Goal: Information Seeking & Learning: Learn about a topic

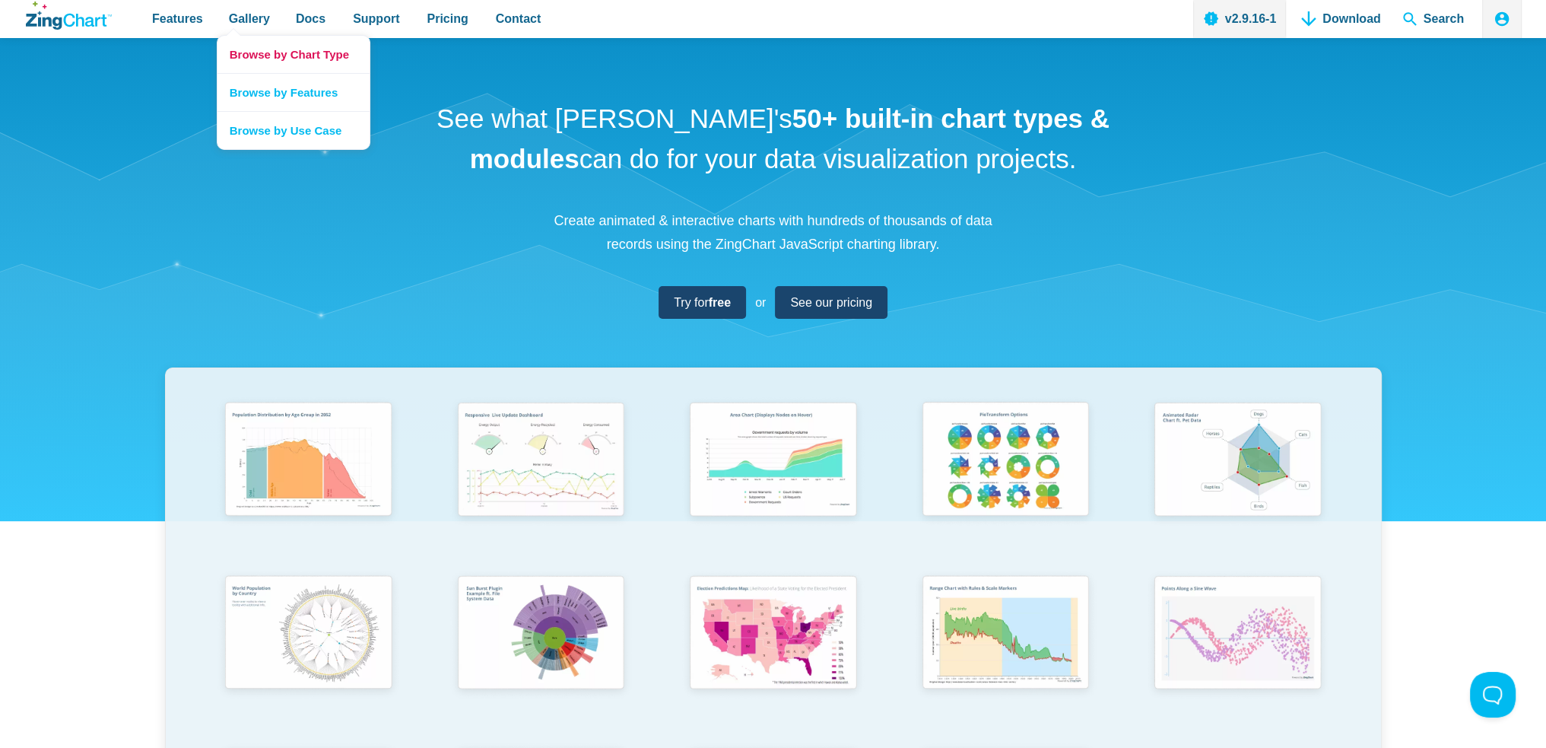
click at [271, 52] on link "Browse by Chart Type" at bounding box center [293, 54] width 152 height 37
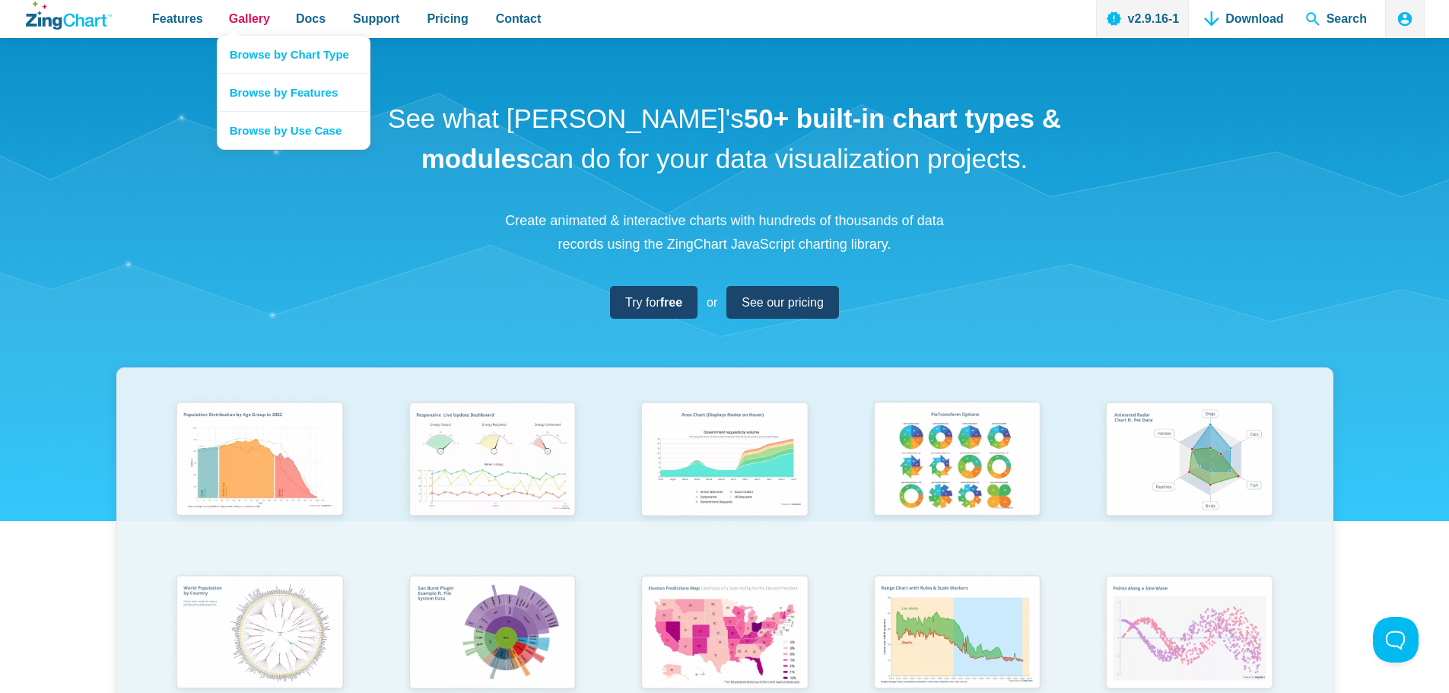
click at [246, 20] on span "Gallery" at bounding box center [249, 18] width 41 height 21
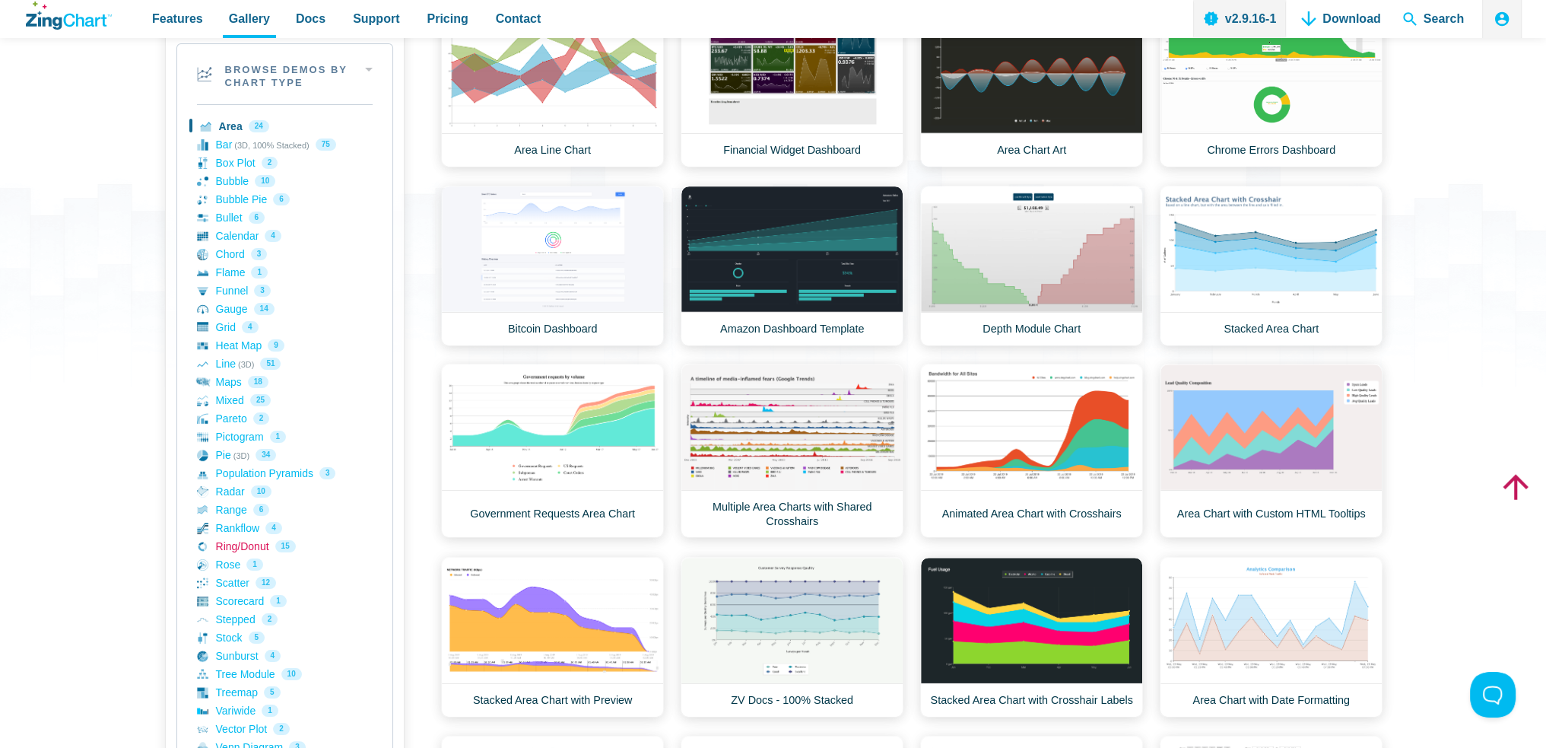
click at [231, 551] on link "Ring/Donut 15" at bounding box center [285, 546] width 176 height 18
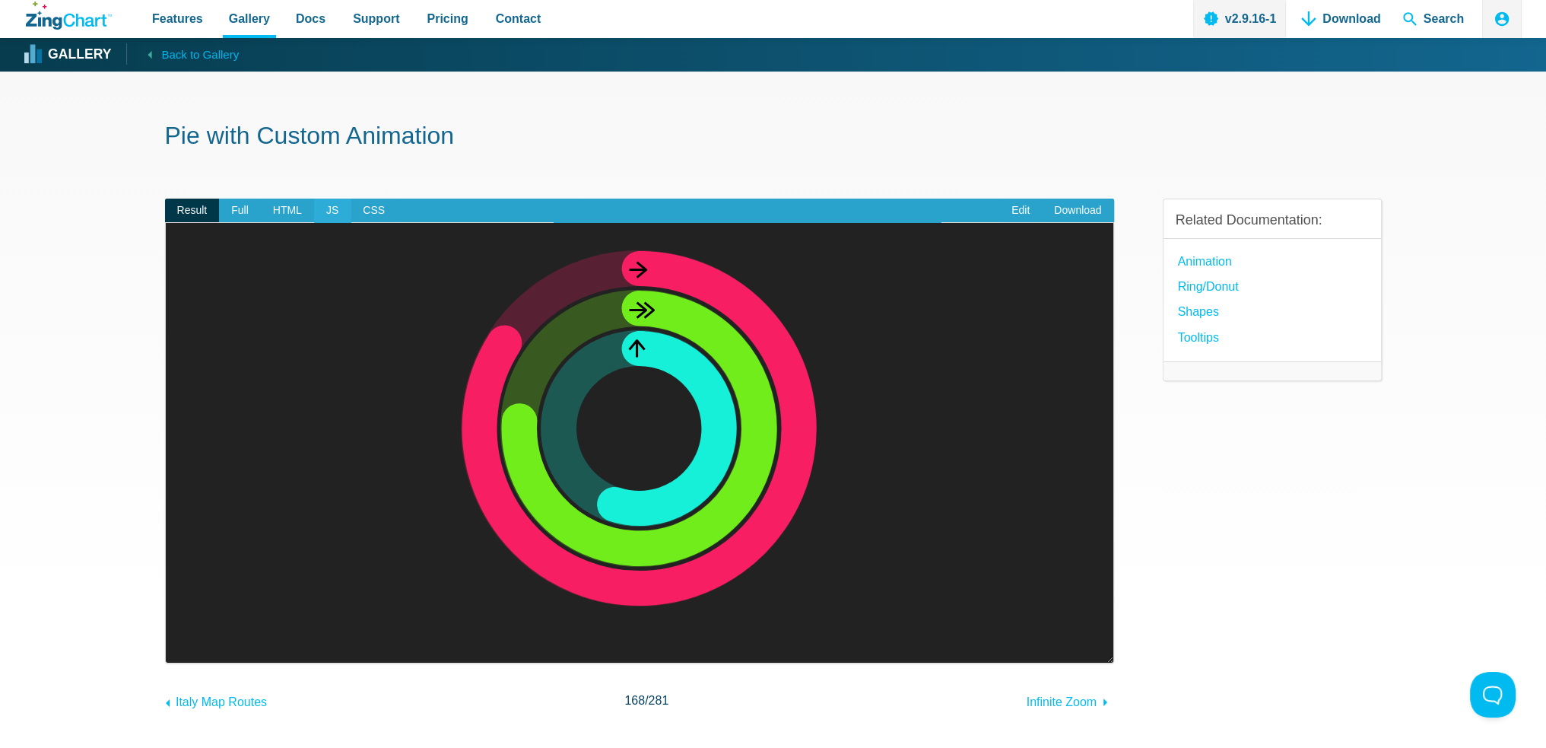
click at [336, 211] on span "JS" at bounding box center [332, 210] width 37 height 24
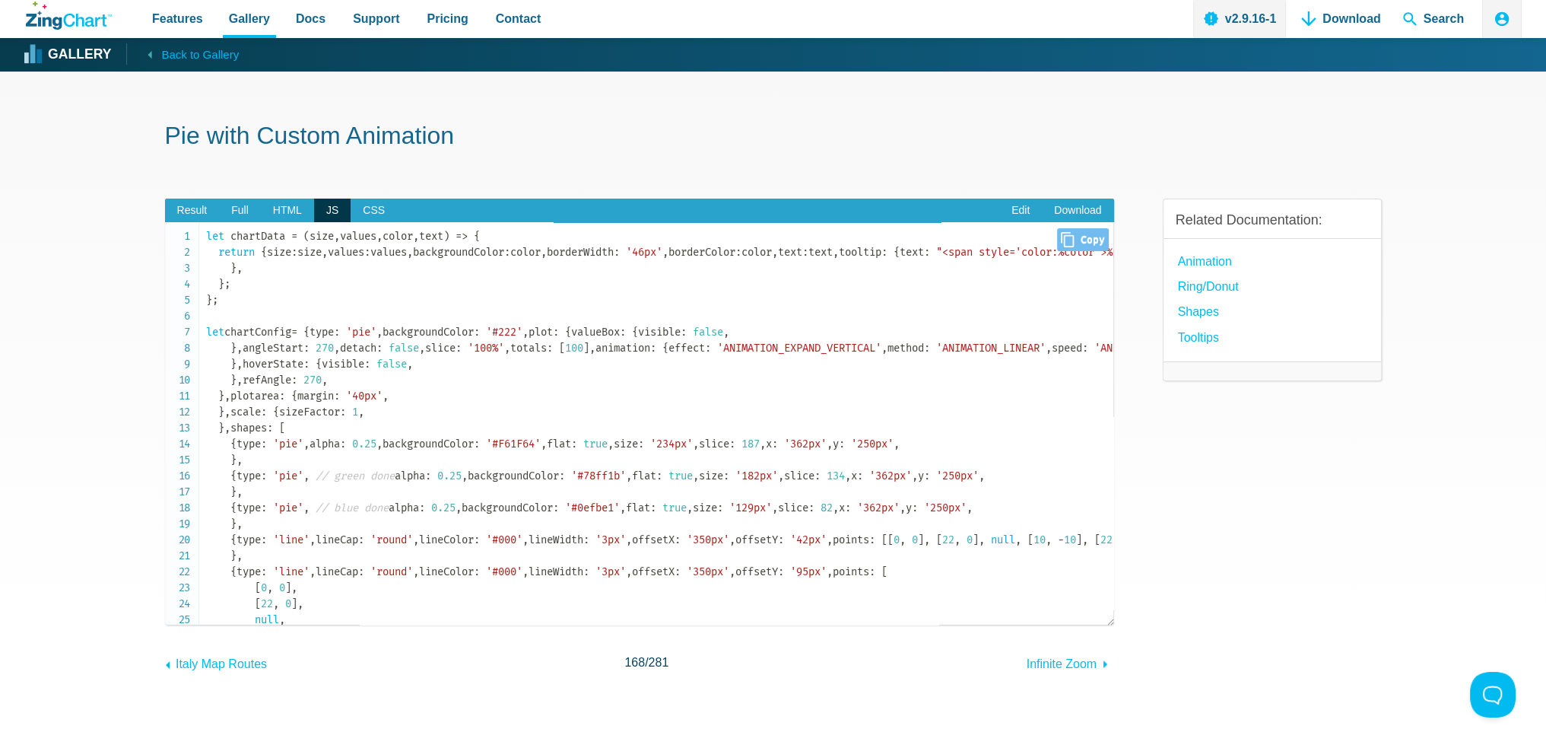
click at [439, 353] on code "let chartData = ( size , values , color , text ) => { return { size : size , va…" at bounding box center [659, 571] width 907 height 687
click at [1061, 240] on icon "Close" at bounding box center [1067, 239] width 13 height 15
type input "let chartData = (size, values, color, text) => { return { size: size, values: v…"
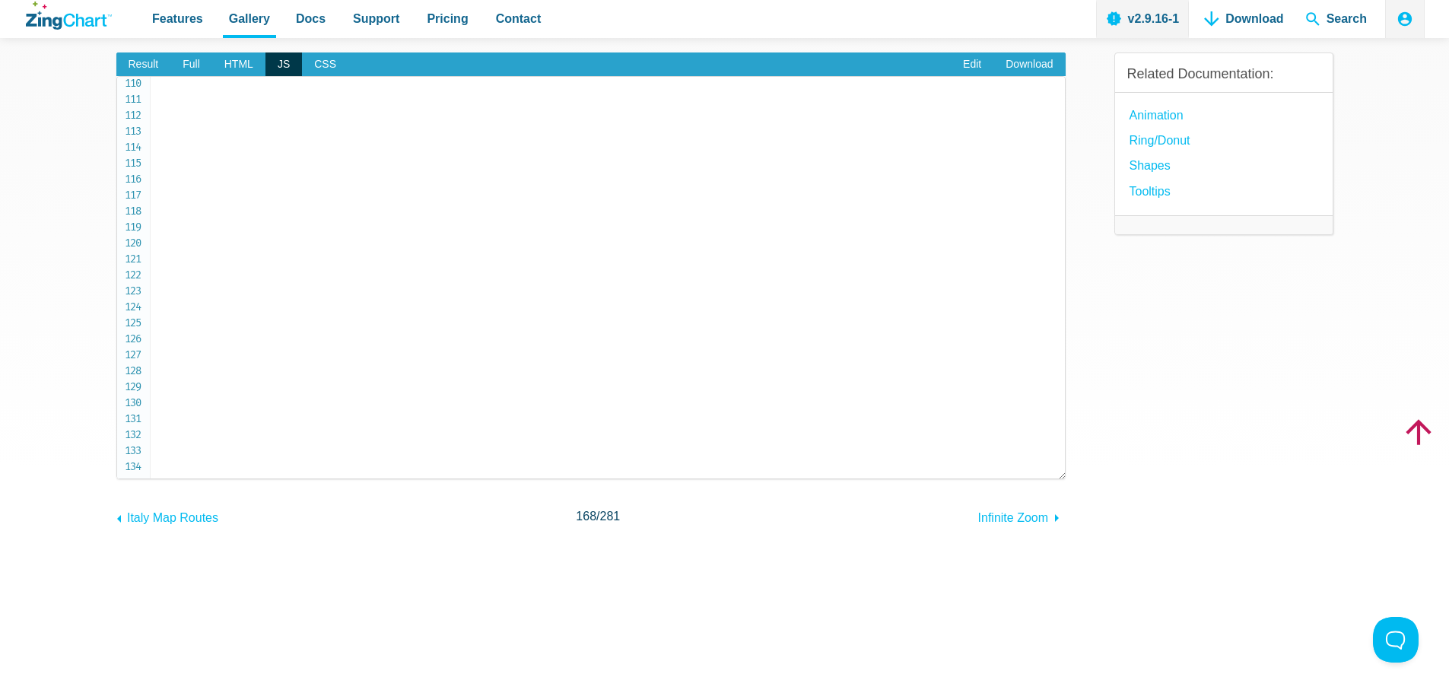
scroll to position [152, 0]
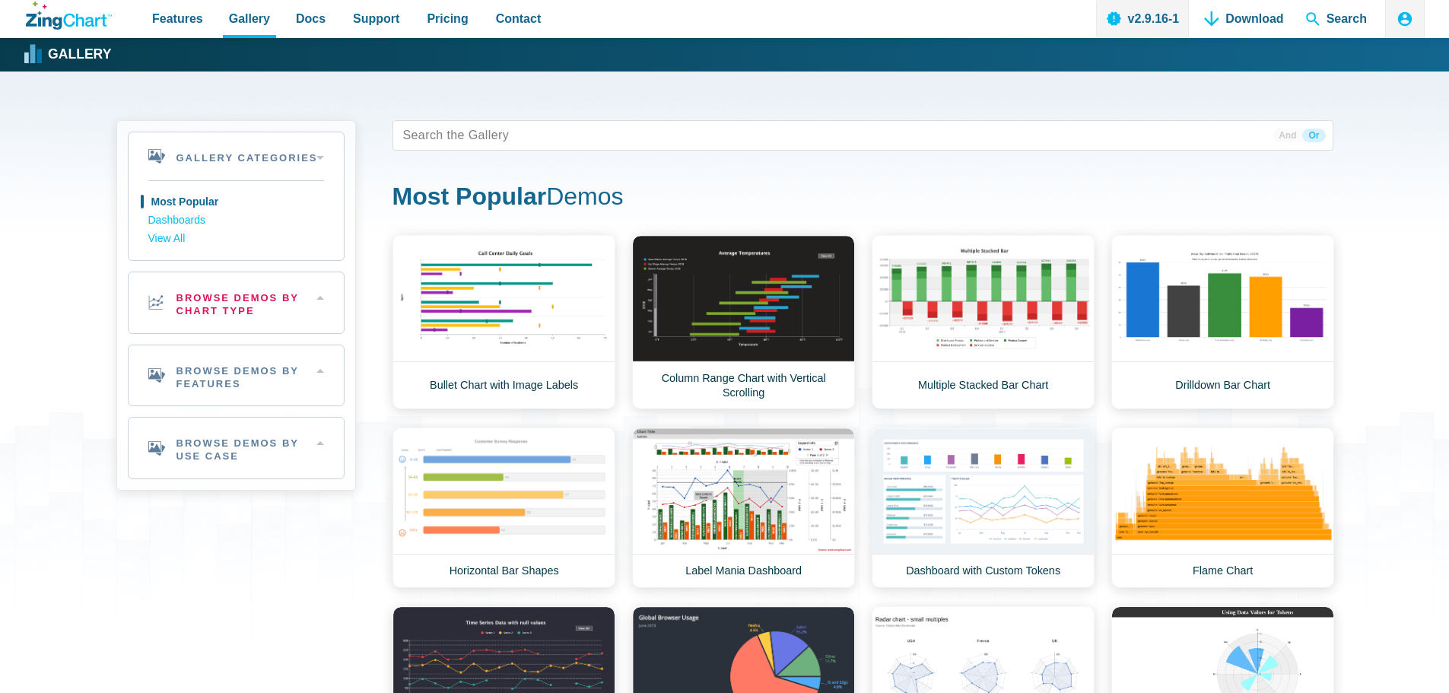
click at [298, 303] on h2 "Browse Demos By Chart Type" at bounding box center [236, 302] width 215 height 61
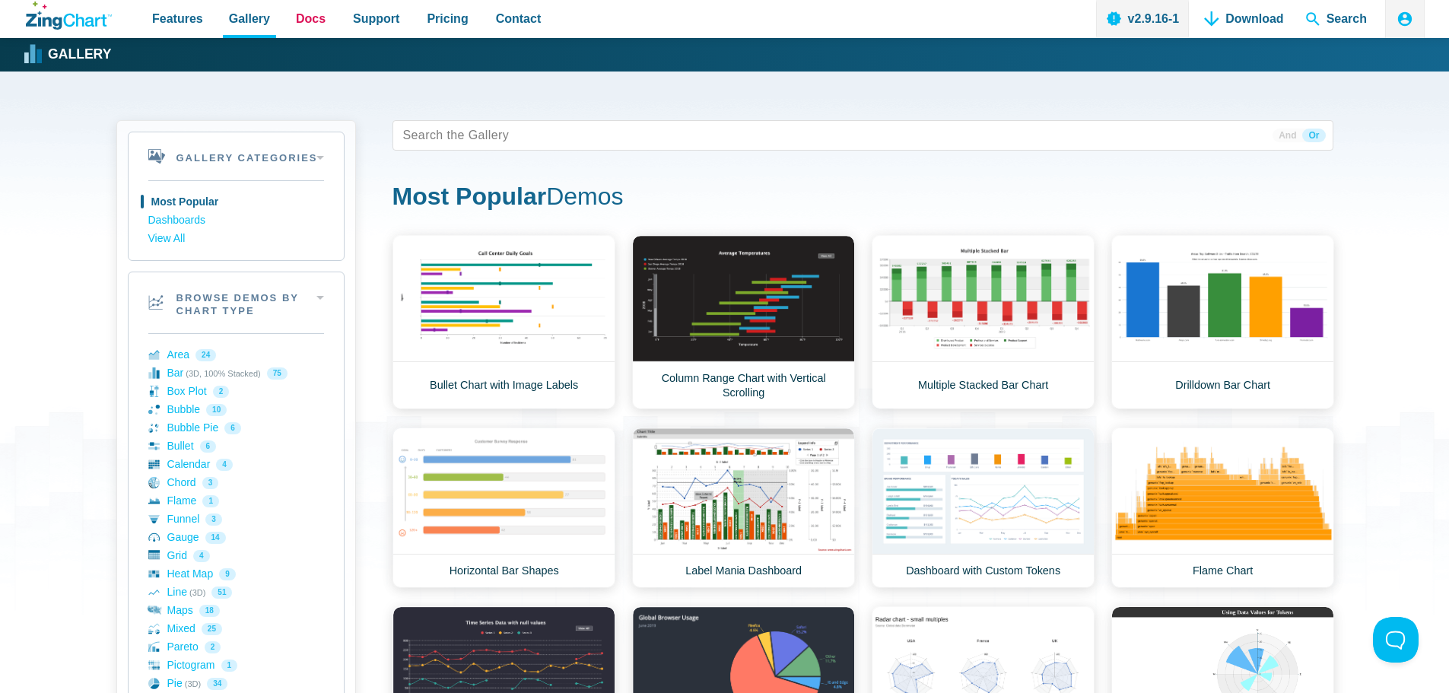
click at [310, 28] on span "Docs" at bounding box center [311, 18] width 30 height 21
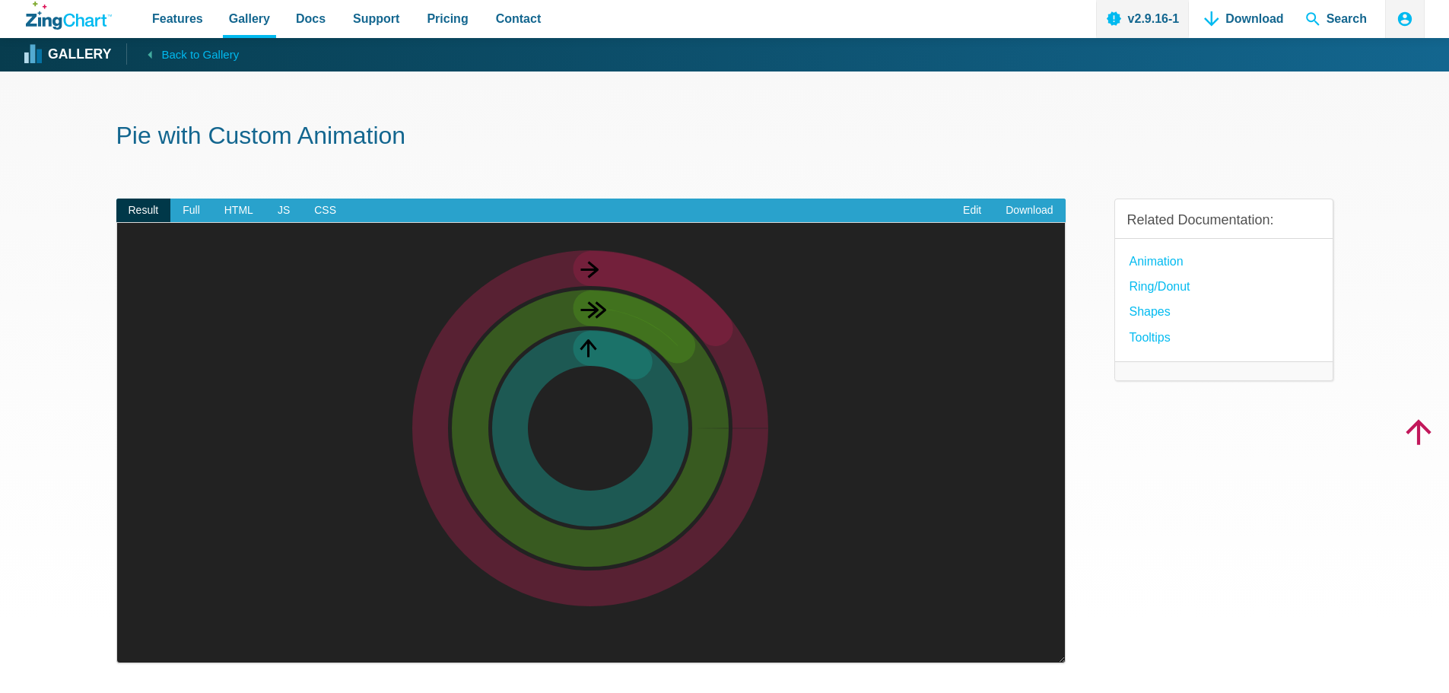
scroll to position [152, 0]
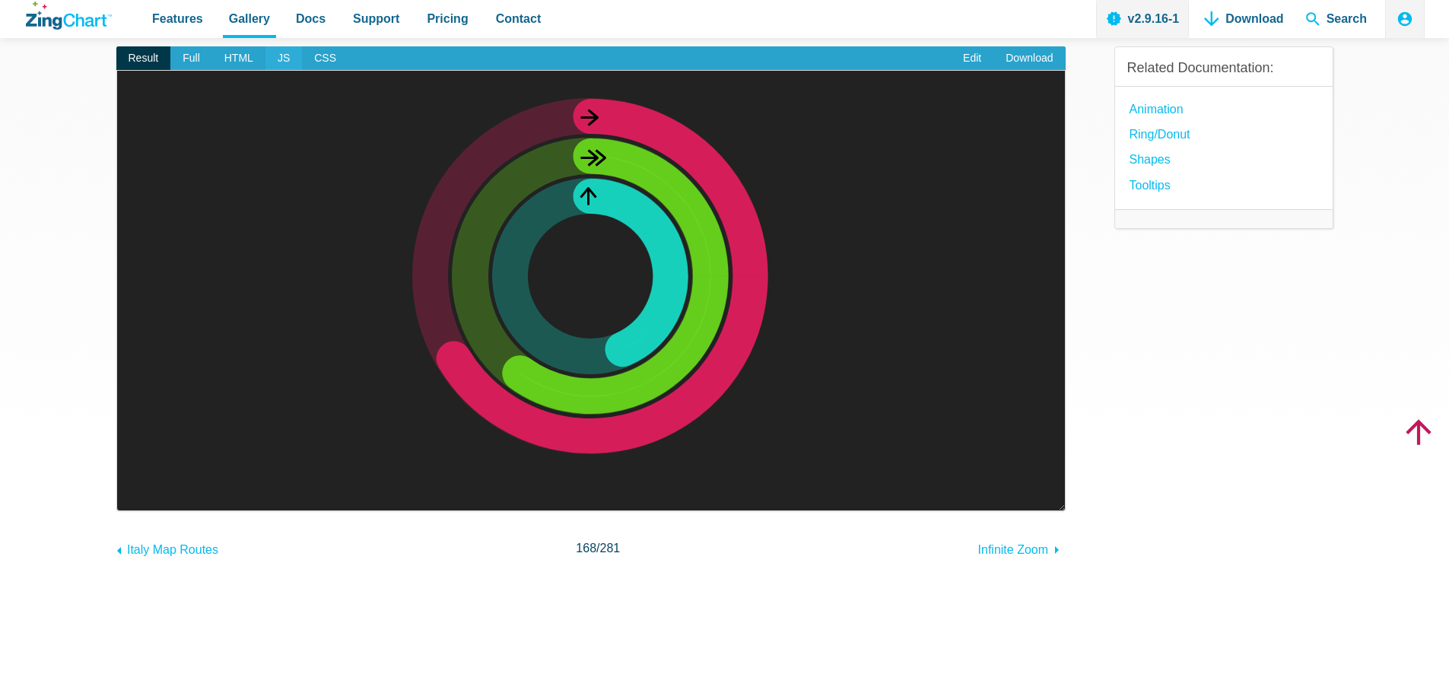
click at [278, 54] on span "JS" at bounding box center [283, 58] width 37 height 24
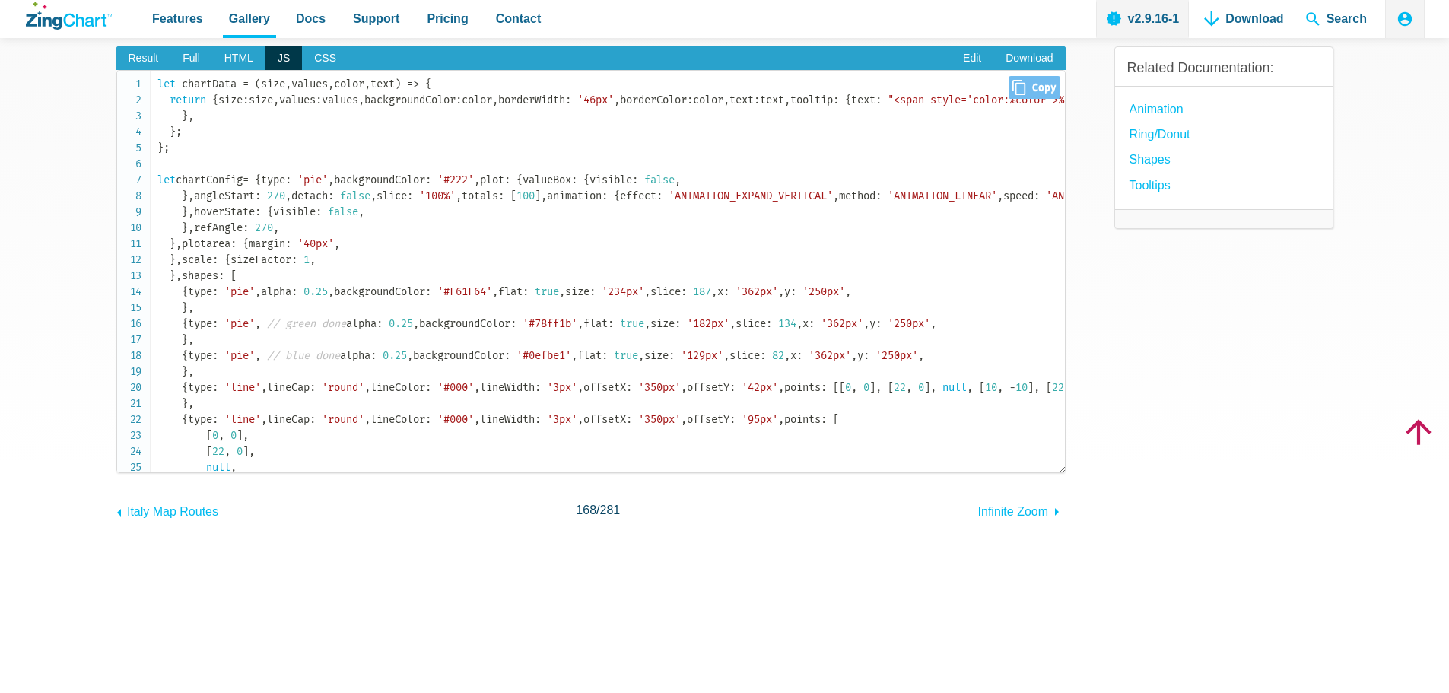
click at [402, 259] on code "let chartData = ( size , values , color , text ) => { return { size : size , va…" at bounding box center [610, 419] width 907 height 687
click at [543, 279] on code "let chartData = ( size , values , color , text ) => { return { size : size , va…" at bounding box center [610, 419] width 907 height 687
click at [192, 446] on code "let chartData = ( size , values , color , text ) => { return { size : size , va…" at bounding box center [610, 419] width 907 height 687
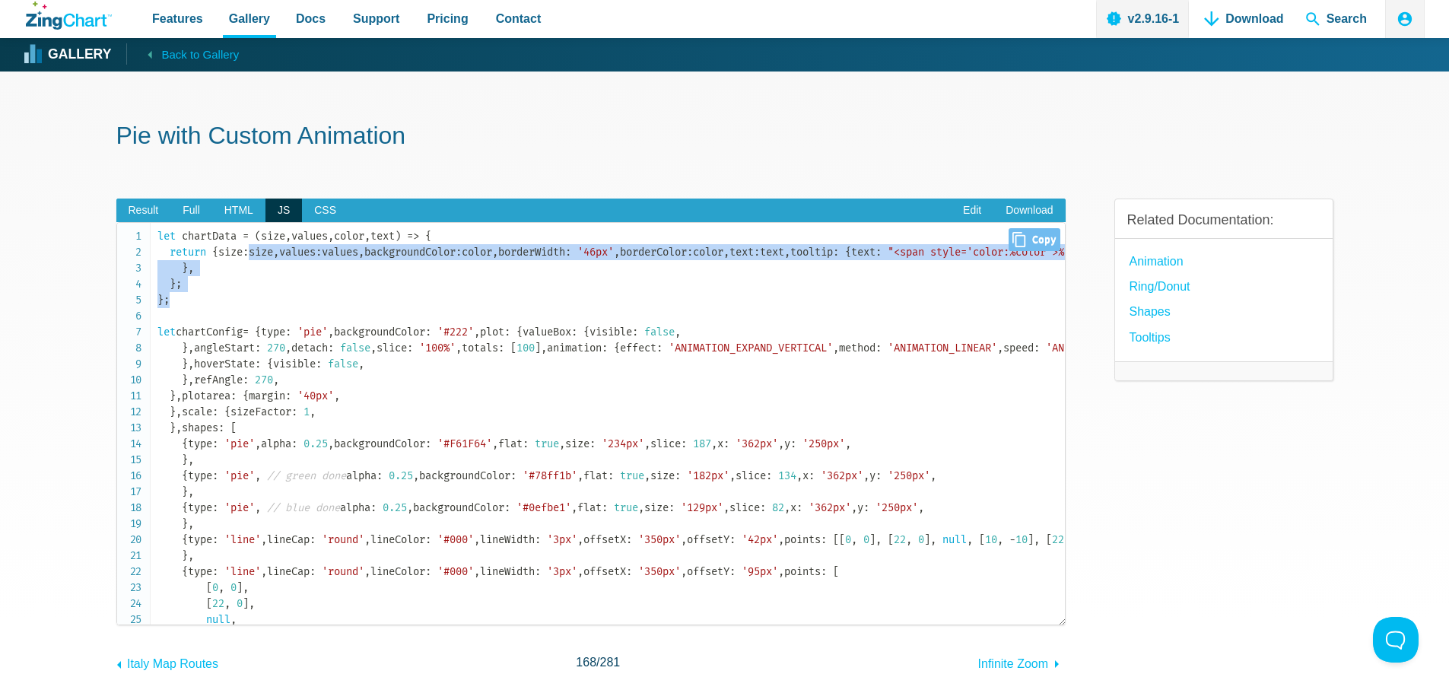
drag, startPoint x: 185, startPoint y: 435, endPoint x: 214, endPoint y: 265, distance: 172.8
click at [214, 265] on code "let chartData = ( size , values , color , text ) => { return { size : size , va…" at bounding box center [610, 571] width 907 height 687
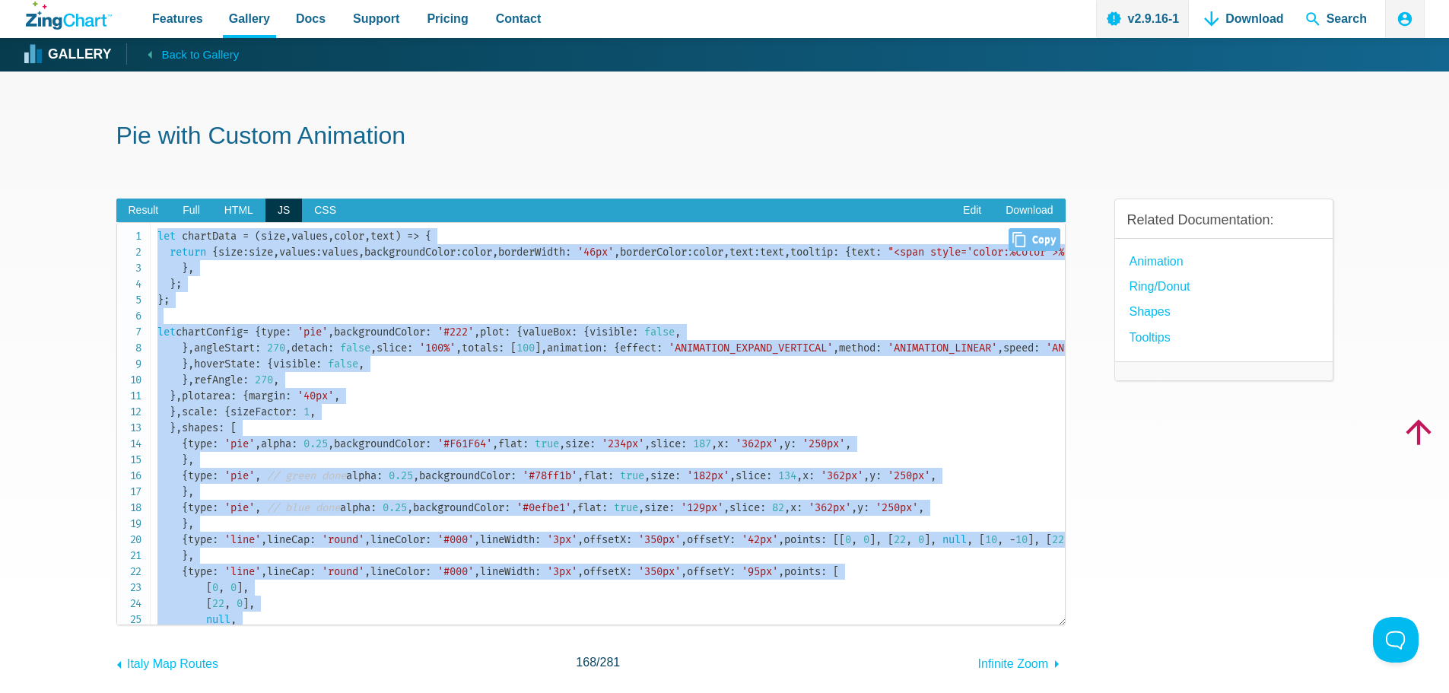
drag, startPoint x: 184, startPoint y: 262, endPoint x: 148, endPoint y: 227, distance: 50.5
click at [148, 227] on pre "let chartData = ( size , values , color , text ) => { return { size : size , va…" at bounding box center [590, 423] width 949 height 403
copy code "let chartData = ( size , values , color , text ) => { return { size : size , va…"
click at [136, 202] on span "Result" at bounding box center [143, 210] width 55 height 24
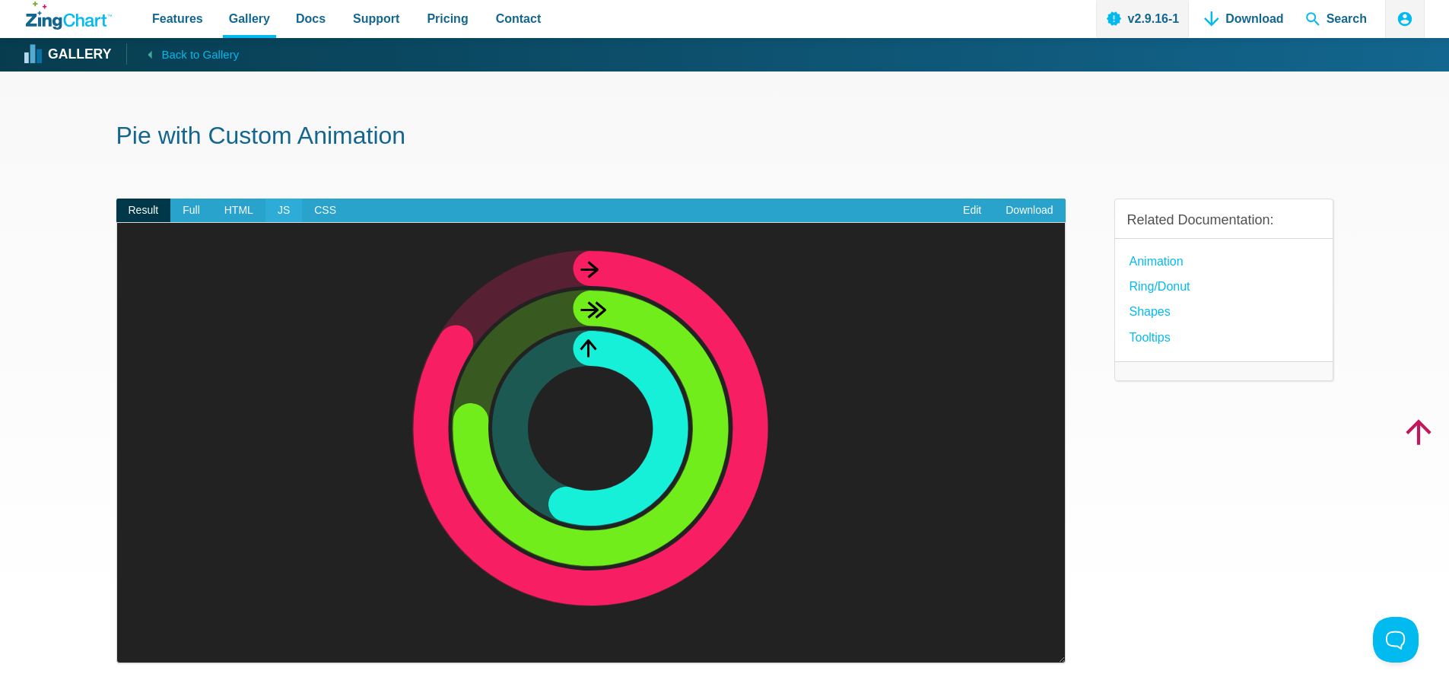
click at [271, 206] on span "JS" at bounding box center [283, 210] width 37 height 24
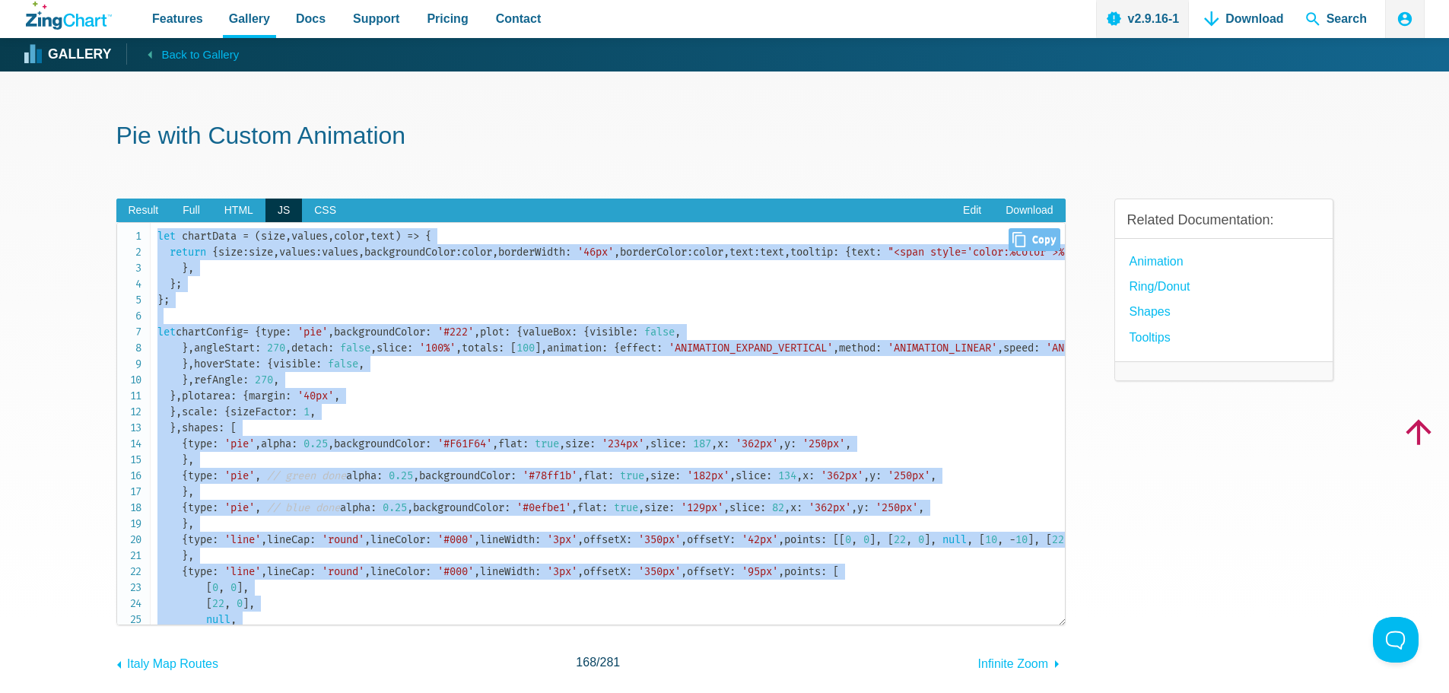
click at [557, 332] on code "let chartData = ( size , values , color , text ) => { return { size : size , va…" at bounding box center [610, 571] width 907 height 687
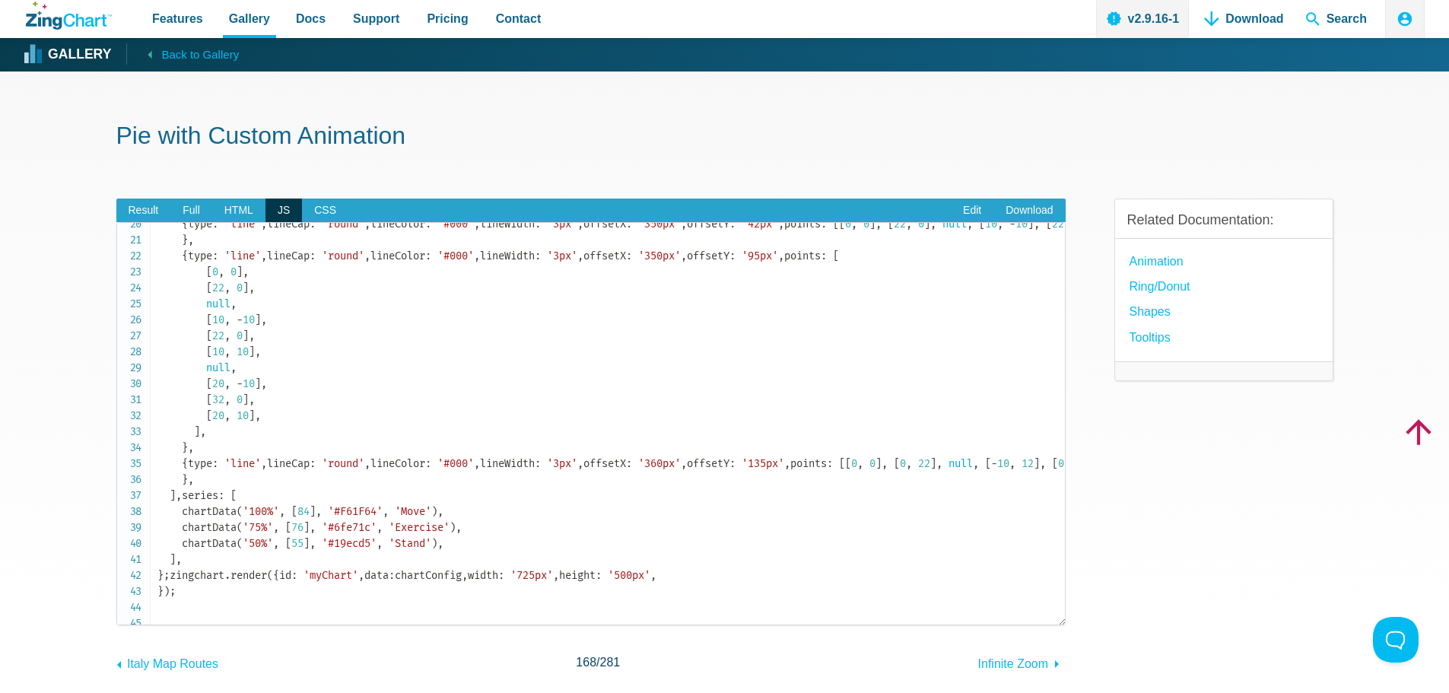
scroll to position [76, 0]
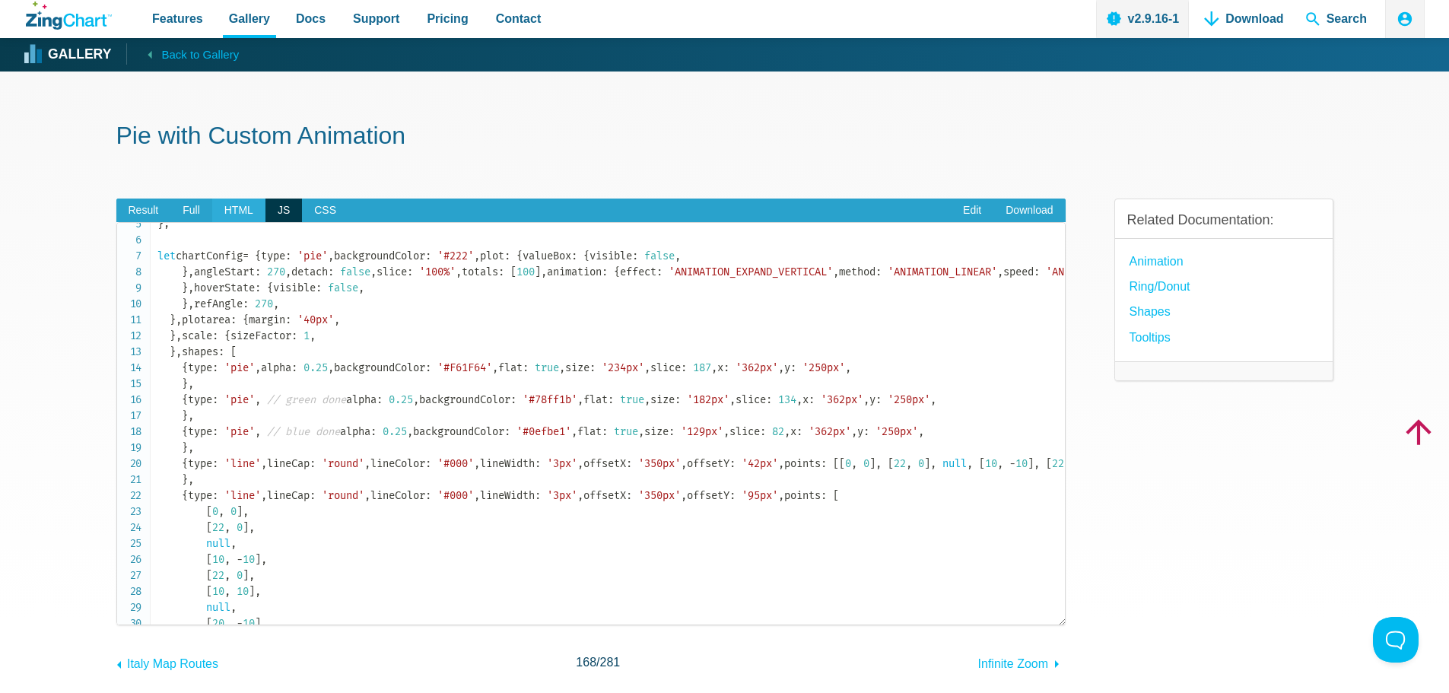
click at [242, 208] on span "HTML" at bounding box center [238, 210] width 53 height 24
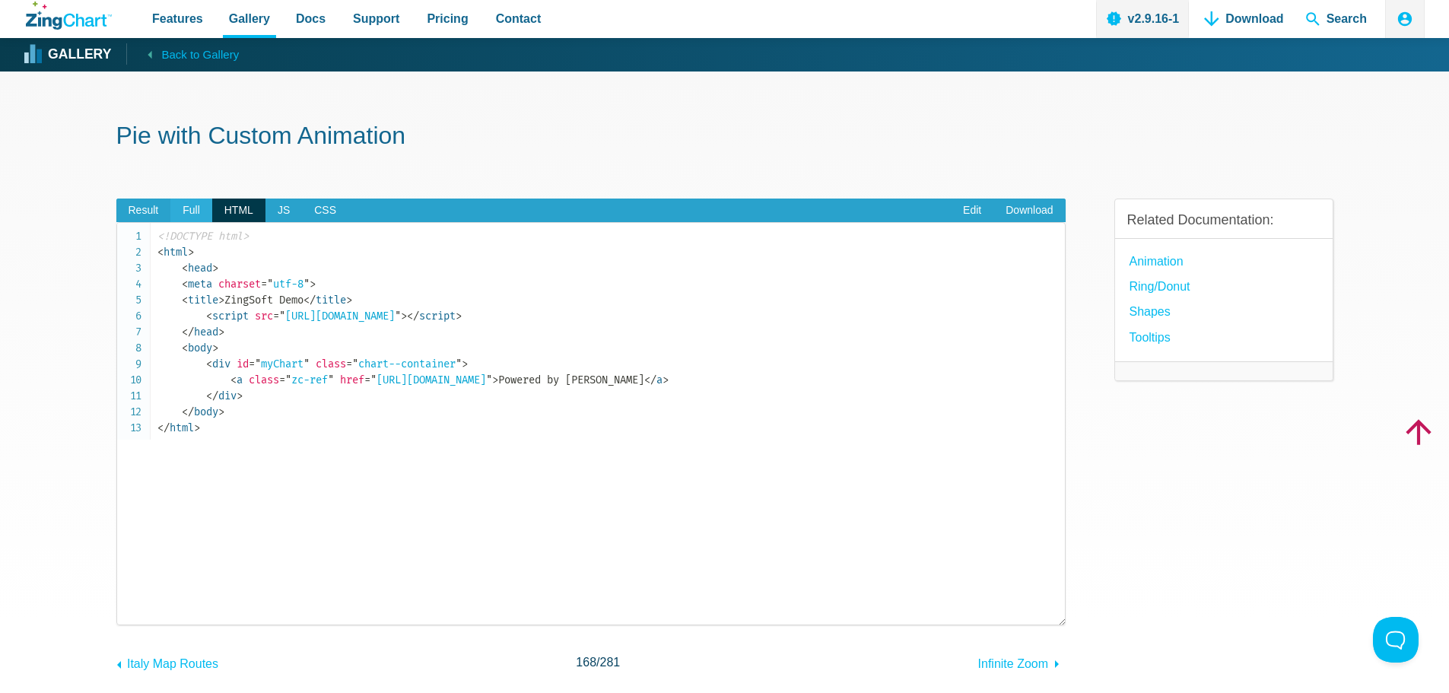
click at [182, 206] on span "Full" at bounding box center [191, 210] width 42 height 24
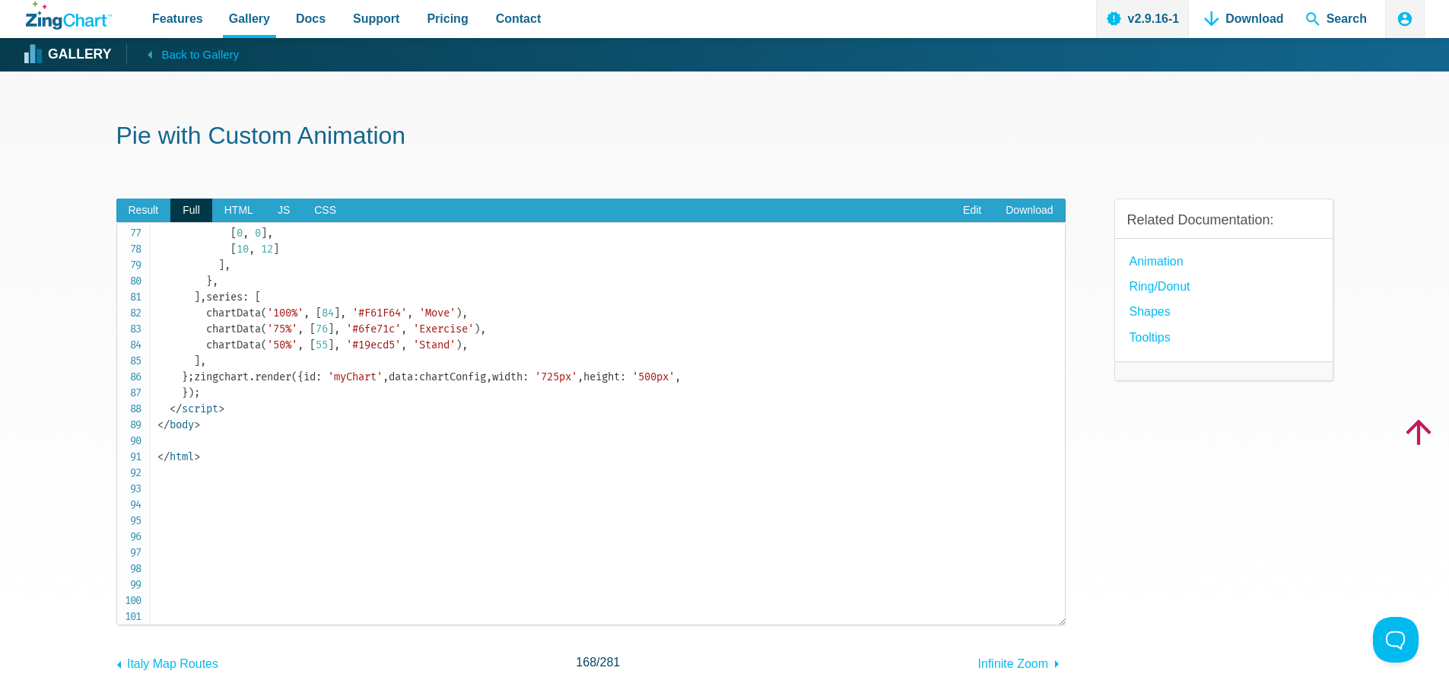
scroll to position [1369, 0]
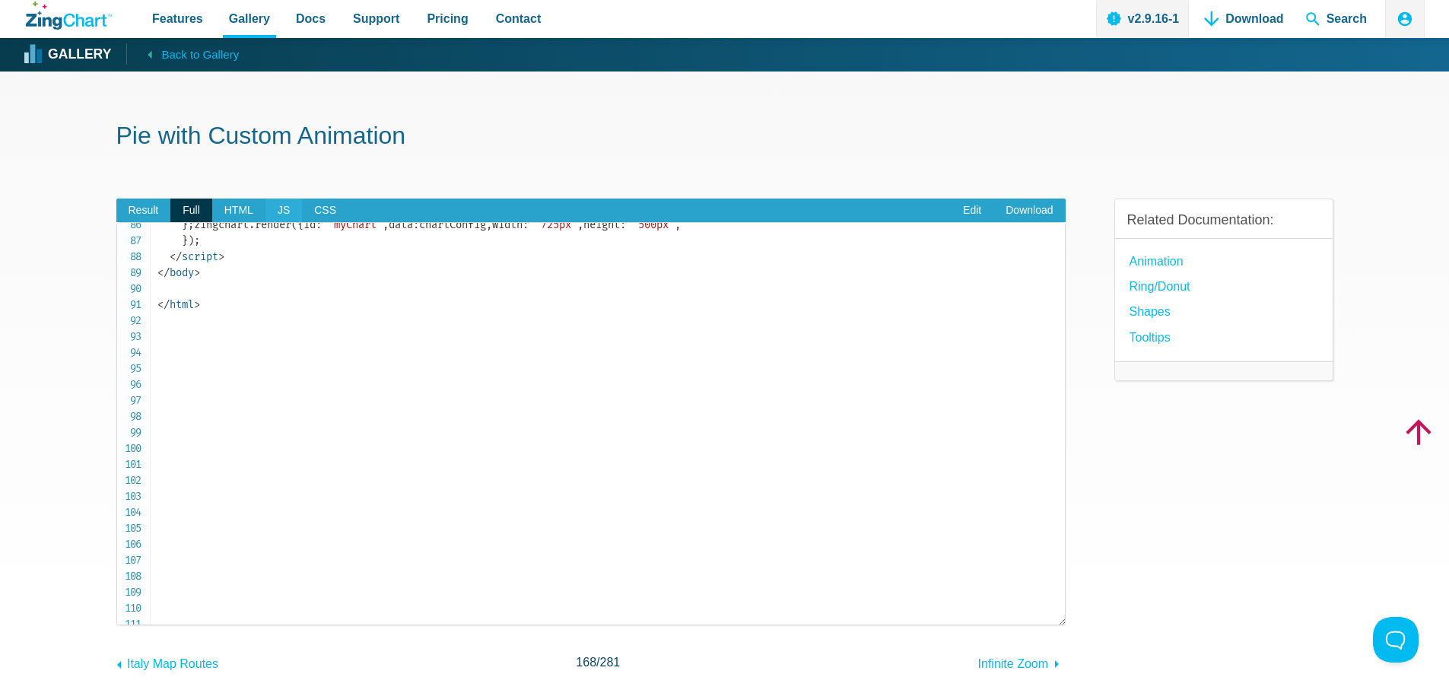
click at [281, 205] on span "JS" at bounding box center [283, 210] width 37 height 24
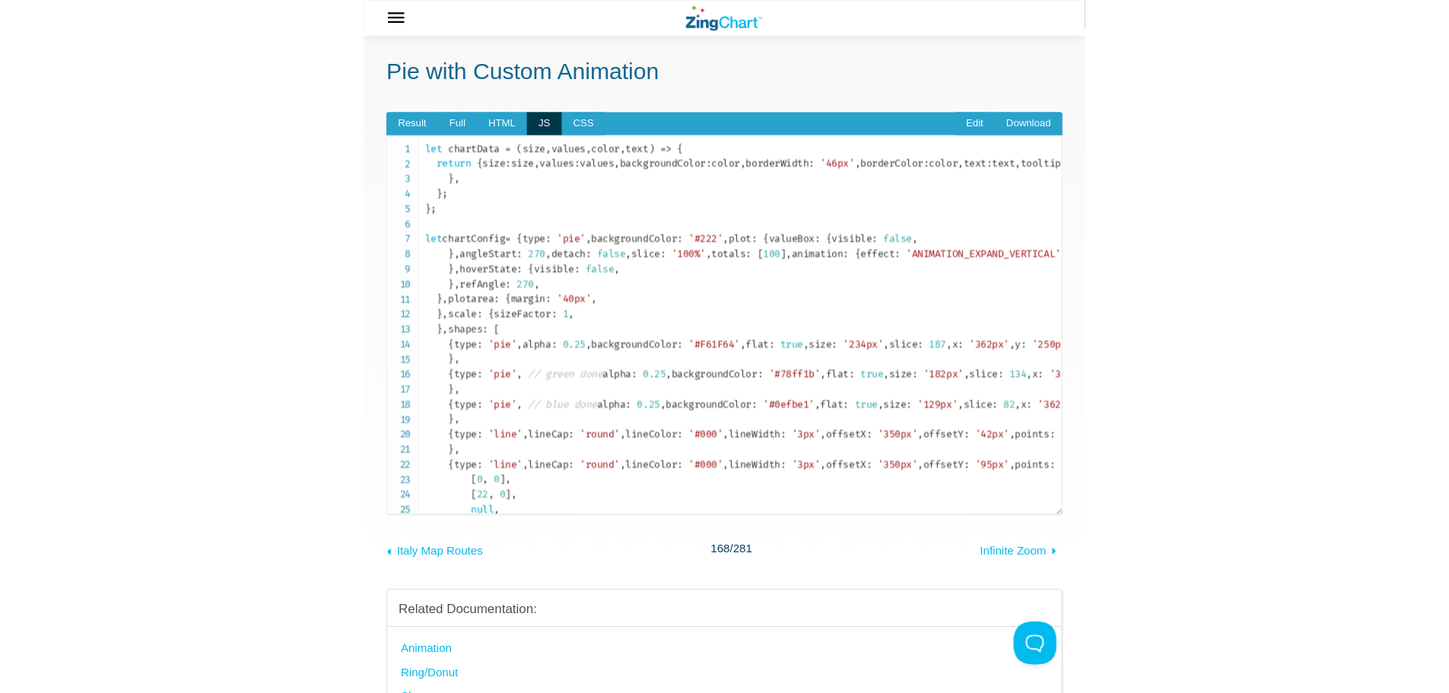
scroll to position [0, 0]
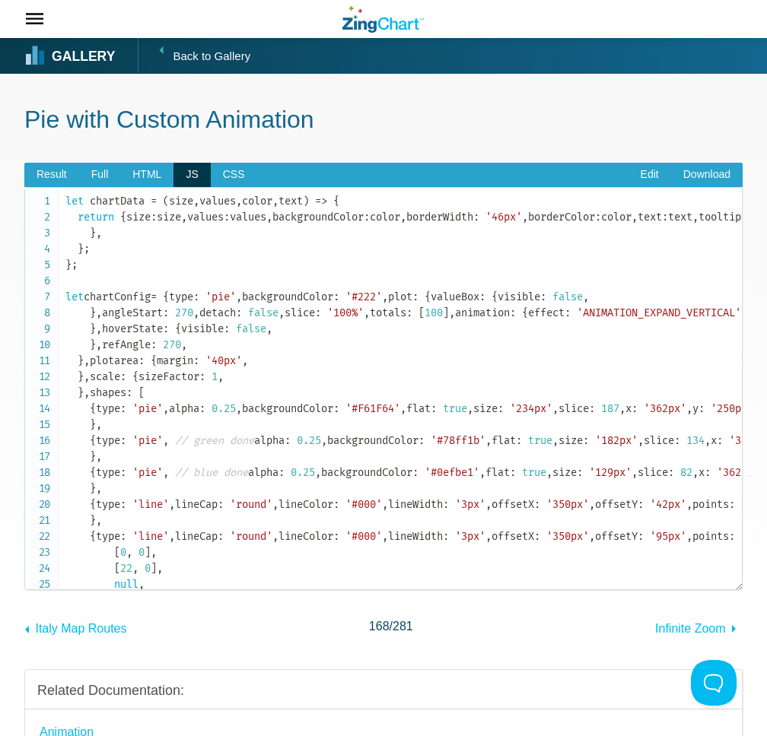
click at [625, 142] on div "Pie with Custom Animation Result Full HTML JS CSS Edit Download Powered by [PER…" at bounding box center [383, 478] width 718 height 808
click at [541, 408] on code "let chartData = ( size , values , color , text ) => { return { size : size , va…" at bounding box center [403, 536] width 676 height 687
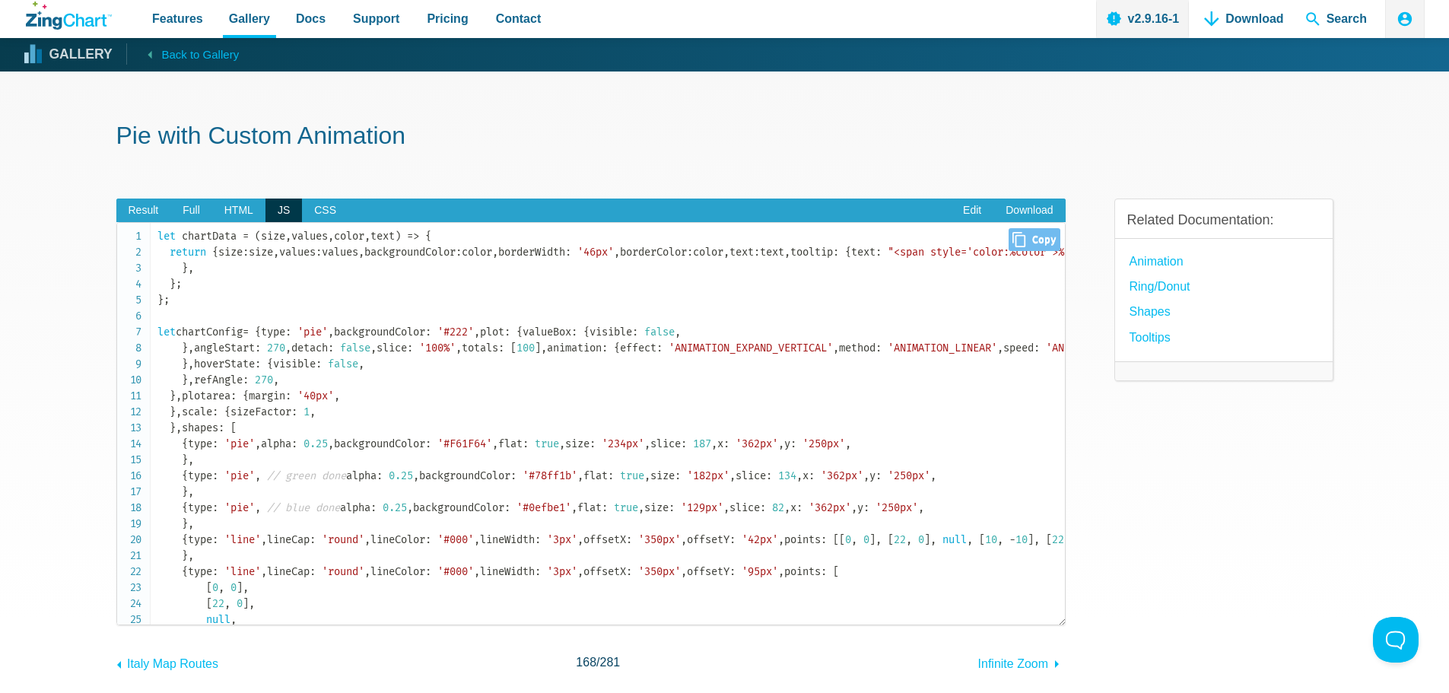
click at [390, 317] on code "let chartData = ( size , values , color , text ) => { return { size : size , va…" at bounding box center [610, 571] width 907 height 687
click at [1036, 239] on span "Close Copy" at bounding box center [1033, 239] width 51 height 23
type input "let chartData = (size, values, color, text) => { return { size: size, values: v…"
drag, startPoint x: 566, startPoint y: 350, endPoint x: 492, endPoint y: 340, distance: 74.4
click at [565, 351] on code "let chartData = ( size , values , color , text ) => { return { size : size , va…" at bounding box center [610, 571] width 907 height 687
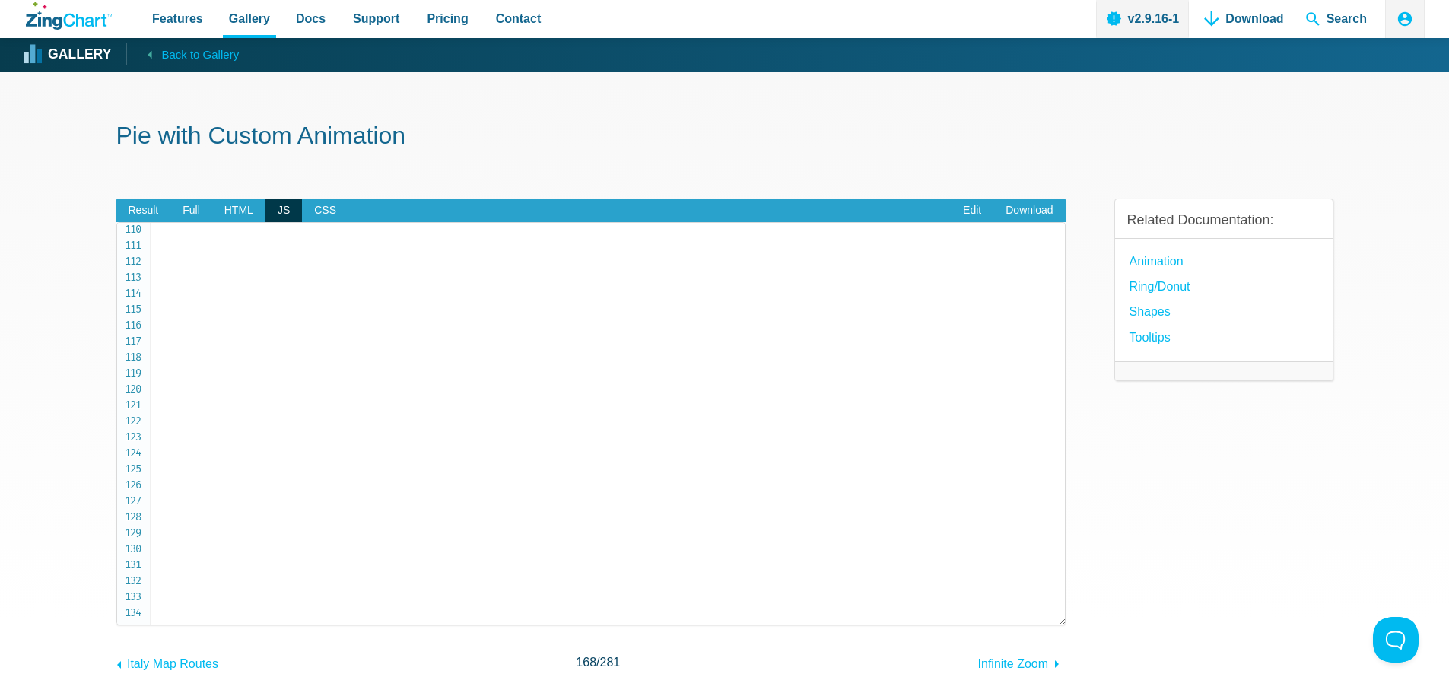
scroll to position [1760, 0]
drag, startPoint x: 173, startPoint y: 249, endPoint x: 268, endPoint y: 484, distance: 253.5
copy code "let chartData = ( size , values , color , text ) => { return { size : size , va…"
click at [152, 214] on span "Result" at bounding box center [143, 210] width 55 height 24
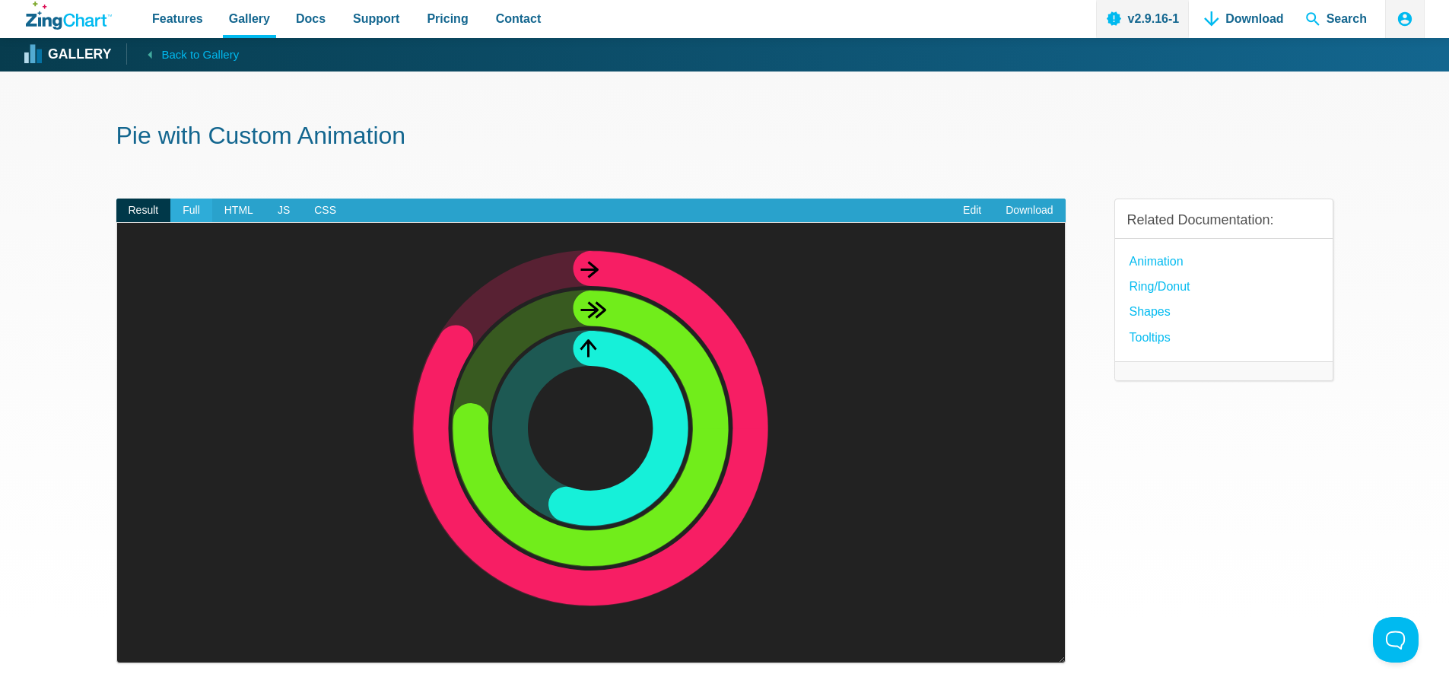
click at [201, 207] on span "Full" at bounding box center [191, 210] width 42 height 24
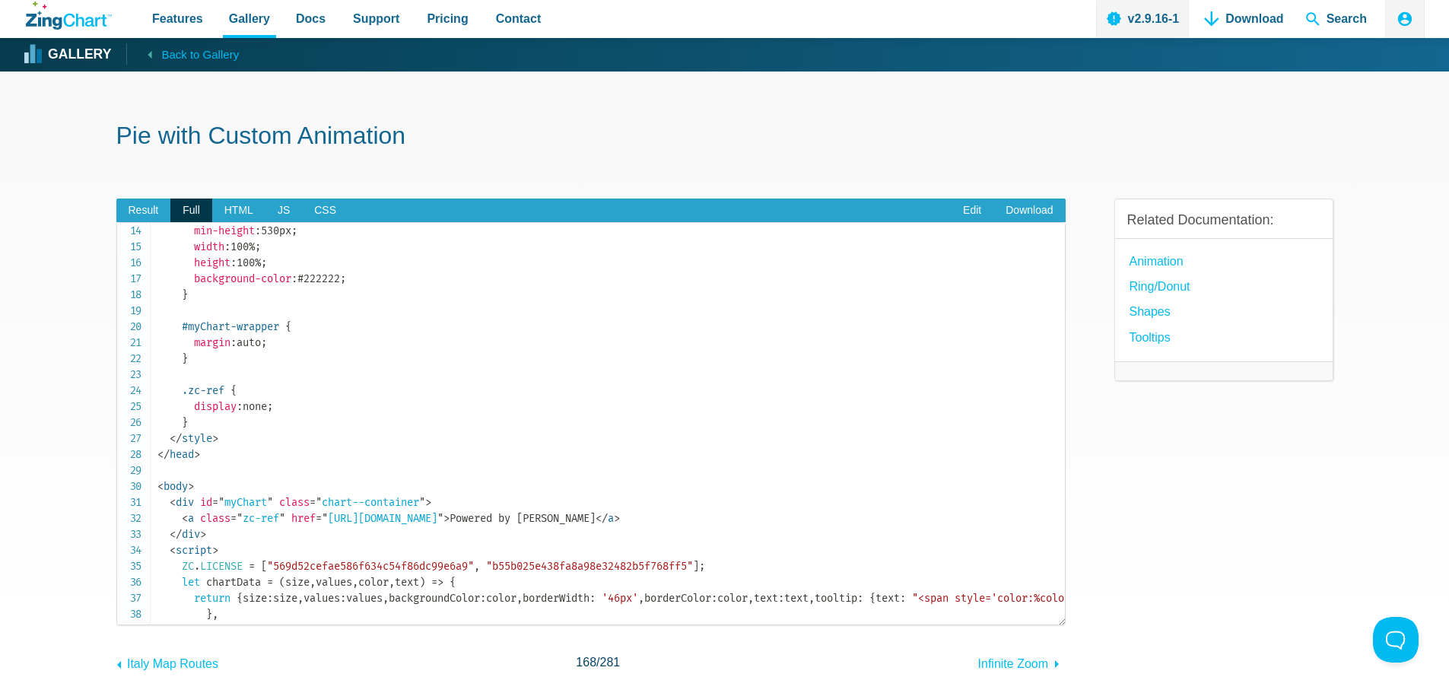
scroll to position [76, 0]
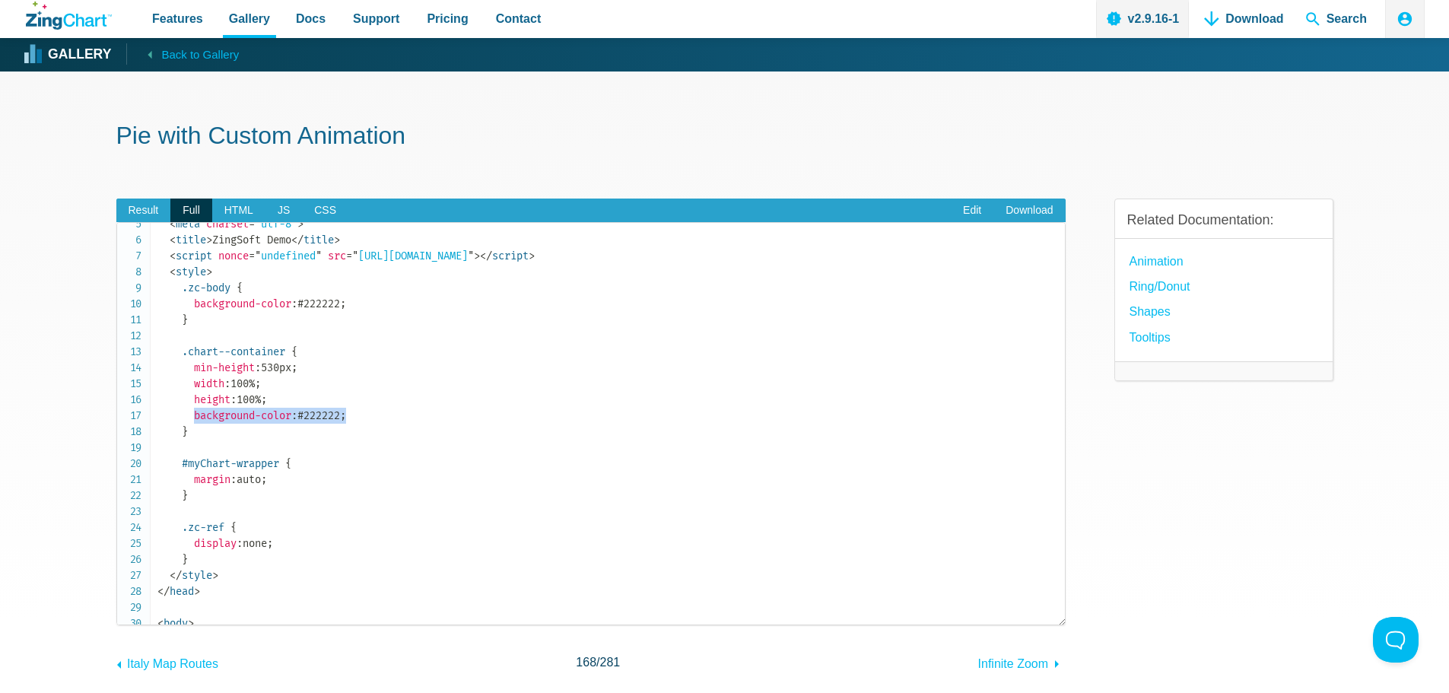
drag, startPoint x: 383, startPoint y: 411, endPoint x: 195, endPoint y: 415, distance: 188.6
copy span "background-color : #222222 ;"
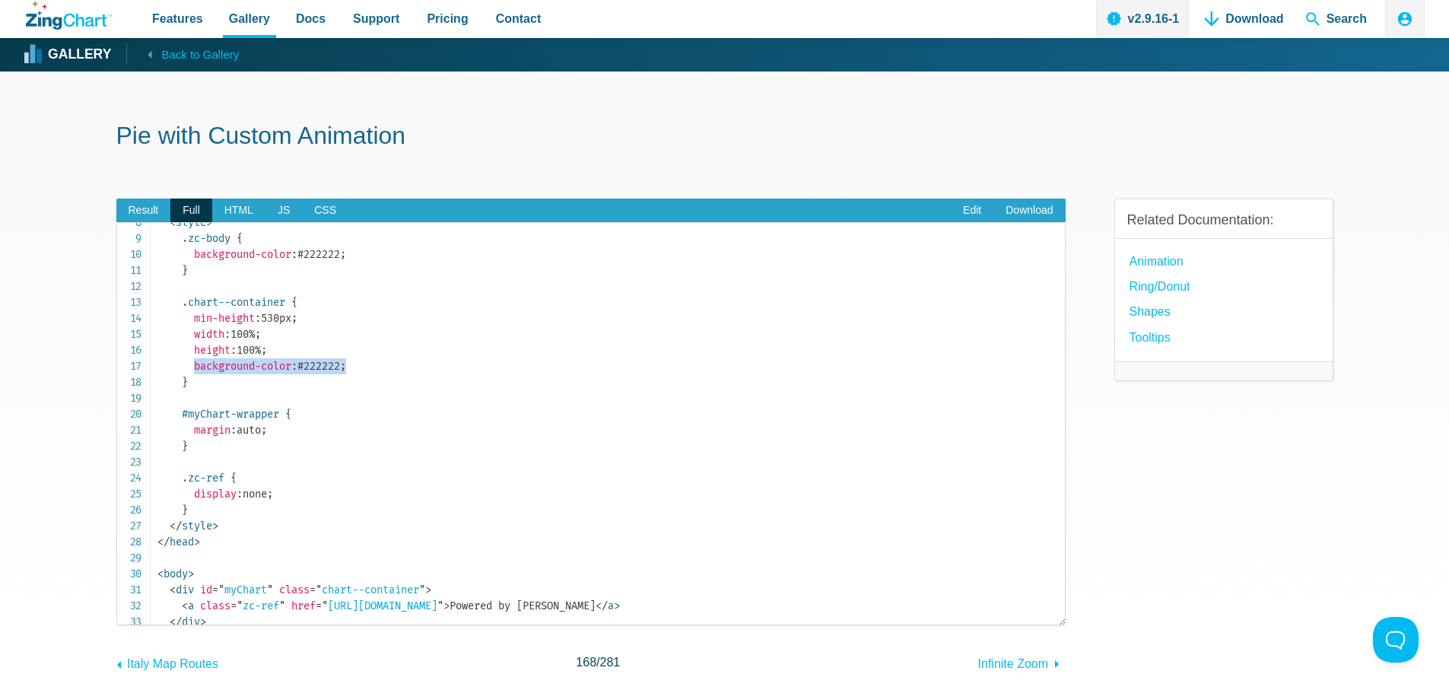
scroll to position [152, 0]
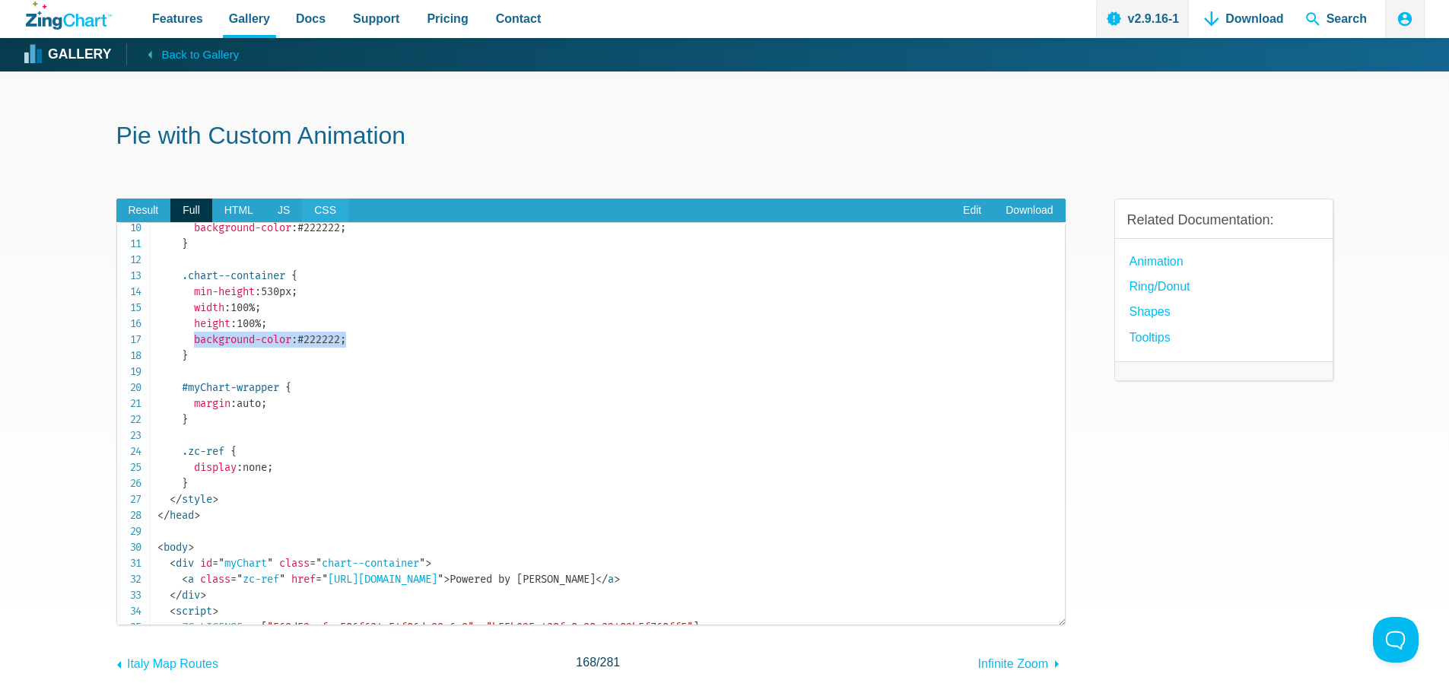
click at [311, 211] on span "CSS" at bounding box center [325, 210] width 46 height 24
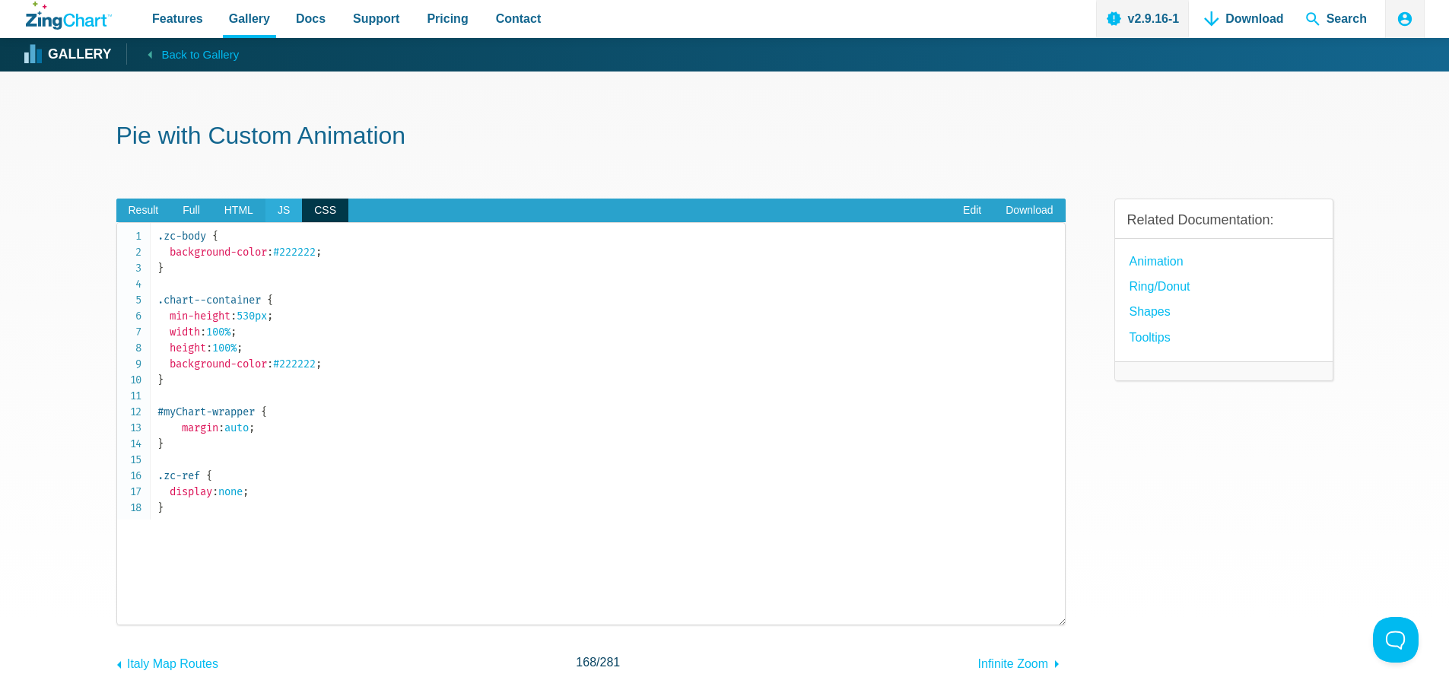
click at [291, 211] on span "JS" at bounding box center [283, 210] width 37 height 24
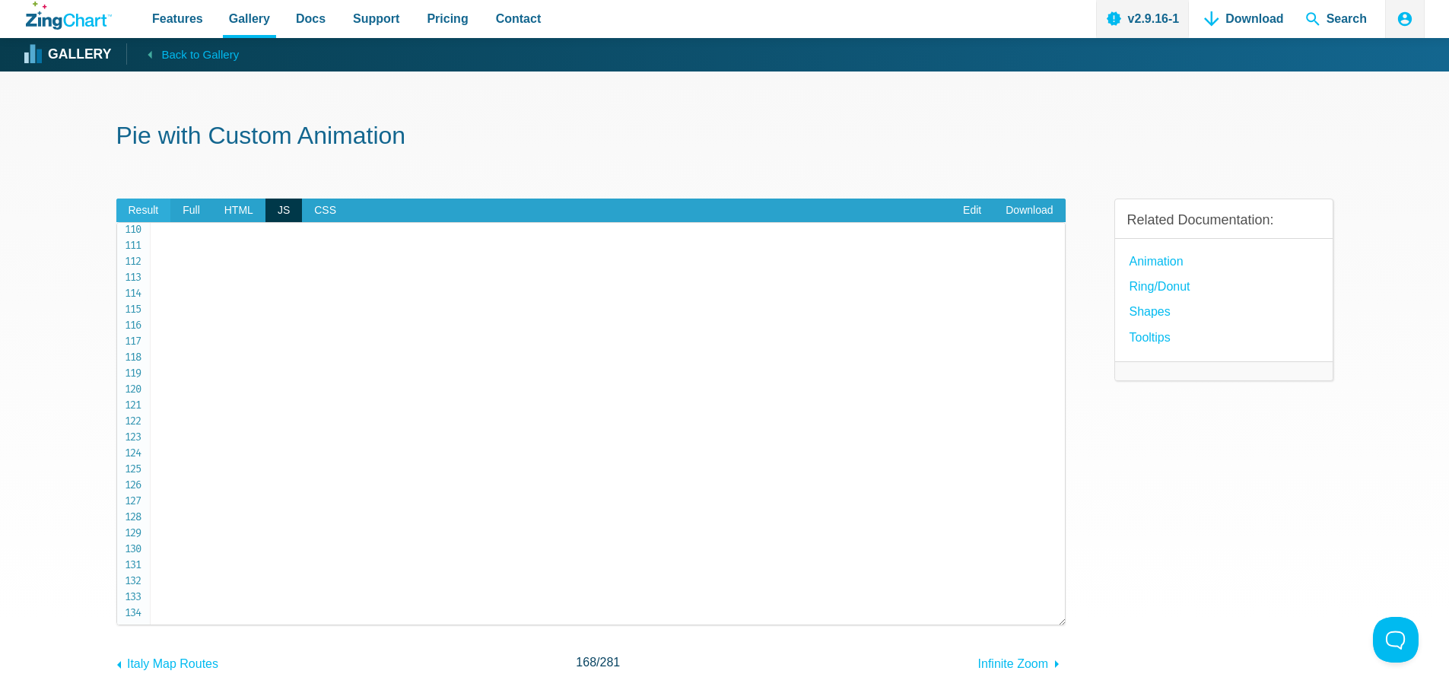
click at [164, 209] on span "Result" at bounding box center [143, 210] width 55 height 24
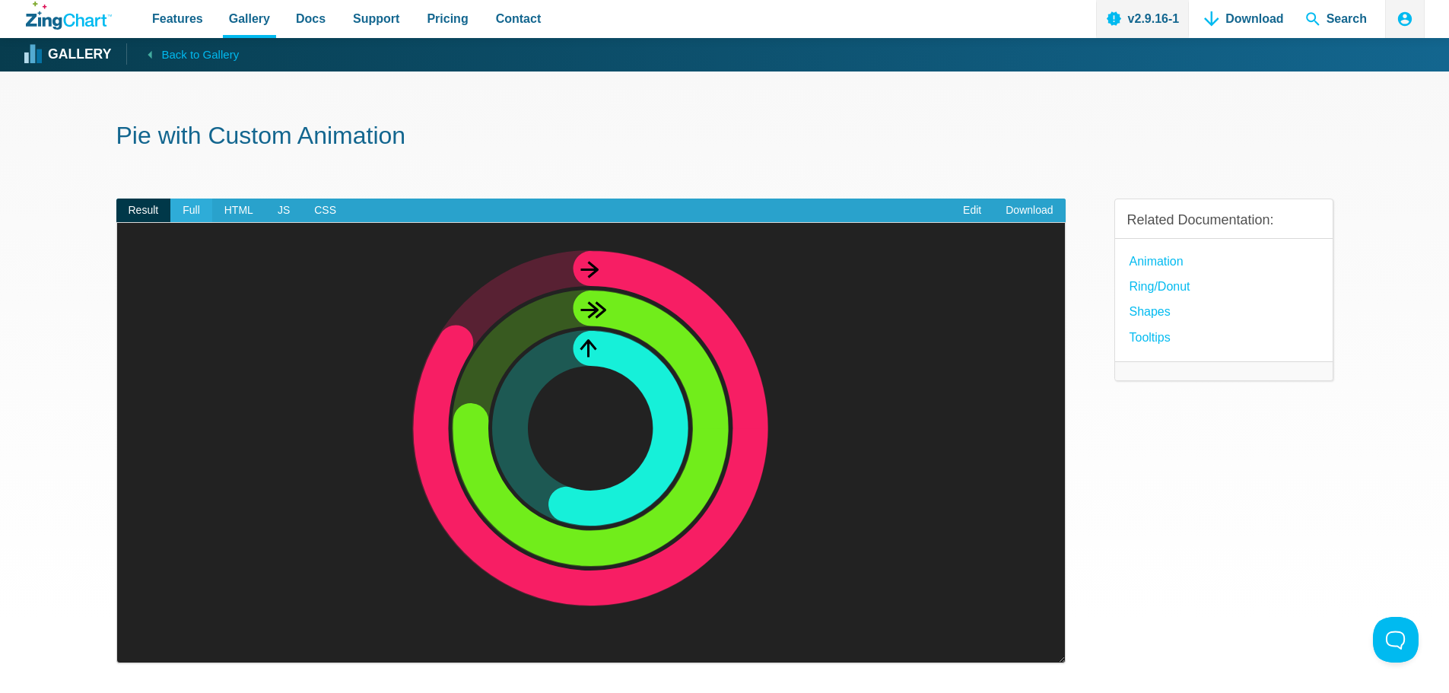
click at [179, 208] on span "Full" at bounding box center [191, 210] width 42 height 24
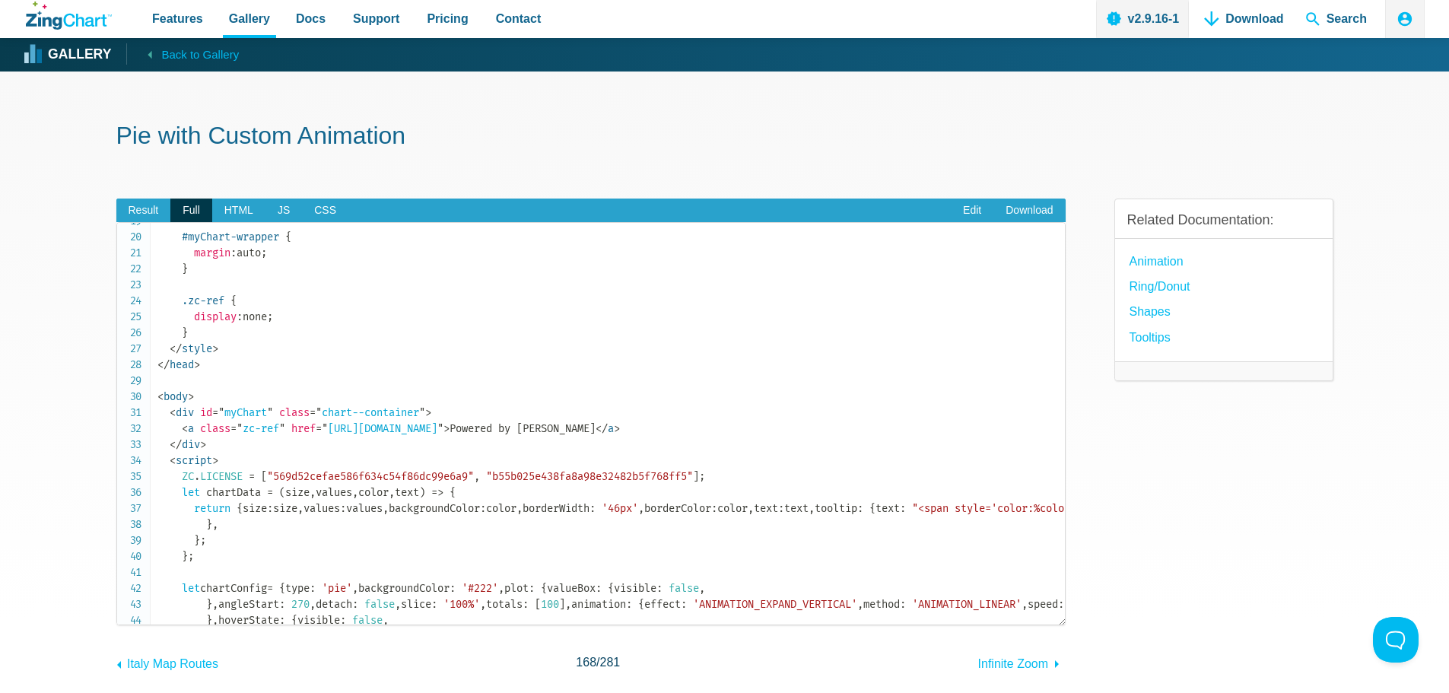
scroll to position [304, 0]
click at [132, 209] on span "Result" at bounding box center [143, 210] width 55 height 24
